Goal: Information Seeking & Learning: Learn about a topic

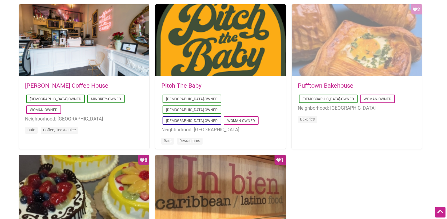
scroll to position [473, 0]
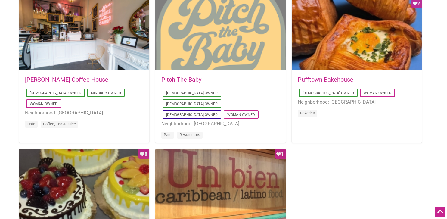
click at [222, 37] on div at bounding box center [220, 34] width 130 height 72
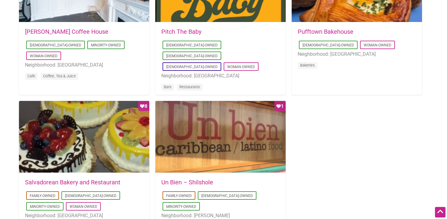
scroll to position [582, 0]
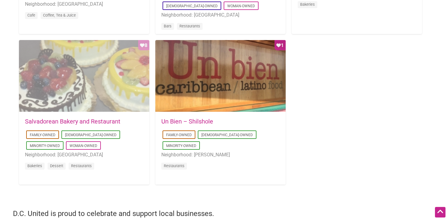
click at [109, 90] on div "Favorite Count 8" at bounding box center [84, 76] width 130 height 72
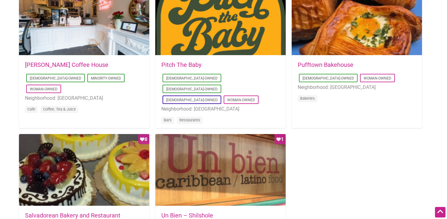
scroll to position [496, 0]
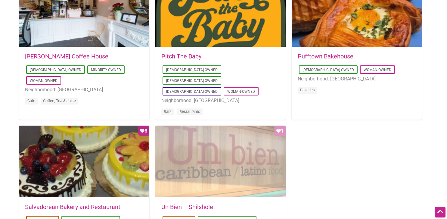
click at [219, 153] on div "Favorite Count 1" at bounding box center [220, 161] width 130 height 72
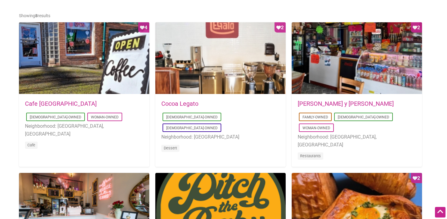
scroll to position [308, 0]
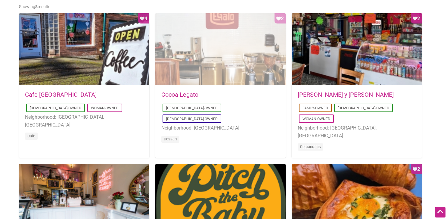
click at [255, 57] on div "Favorite Count 2" at bounding box center [220, 49] width 130 height 72
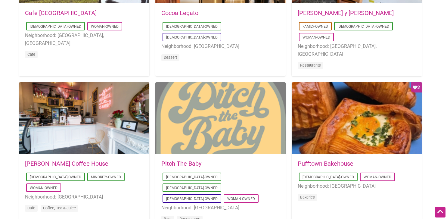
scroll to position [393, 0]
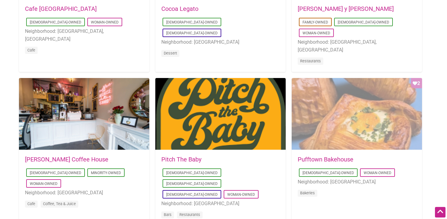
click at [324, 100] on div "Favorite Count 2" at bounding box center [357, 114] width 130 height 72
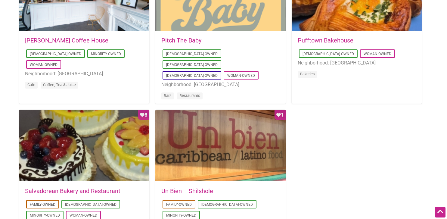
scroll to position [534, 0]
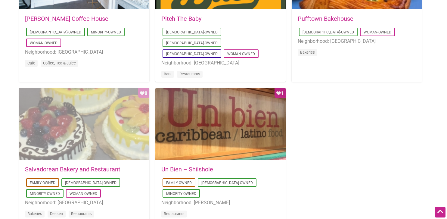
click at [82, 132] on div "Favorite Count 8" at bounding box center [84, 124] width 130 height 72
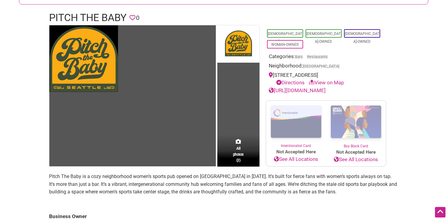
scroll to position [76, 0]
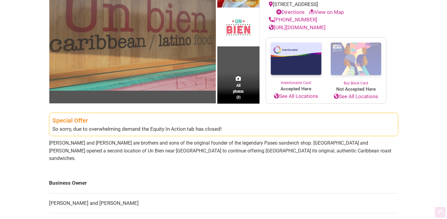
scroll to position [106, 0]
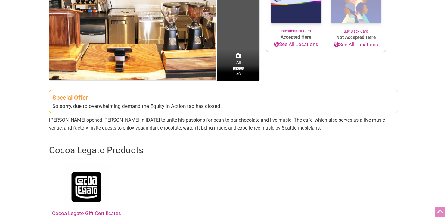
scroll to position [155, 0]
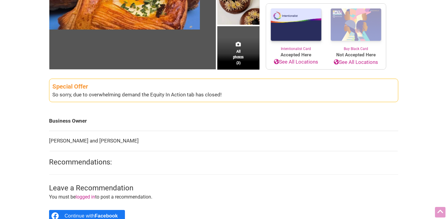
scroll to position [131, 0]
